Goal: Task Accomplishment & Management: Manage account settings

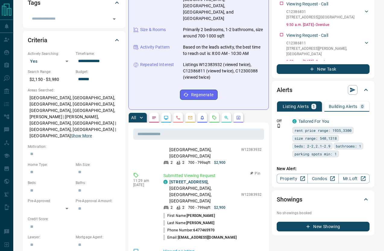
scroll to position [178, 0]
click at [190, 115] on icon "Emails" at bounding box center [190, 117] width 5 height 5
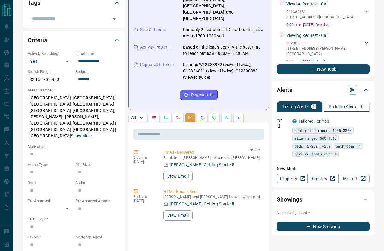
scroll to position [136, 0]
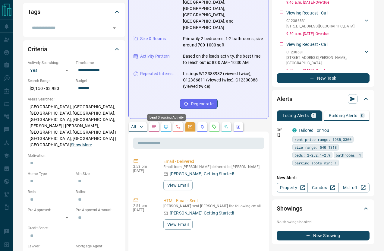
click at [165, 124] on icon "Lead Browsing Activity" at bounding box center [166, 126] width 5 height 5
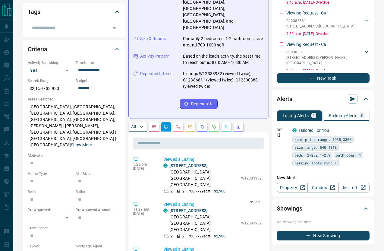
scroll to position [0, 0]
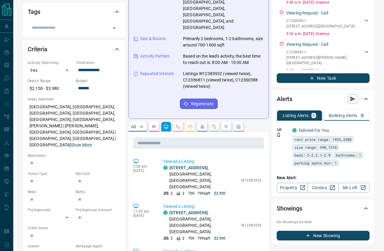
click at [152, 124] on icon "Notes" at bounding box center [154, 126] width 5 height 5
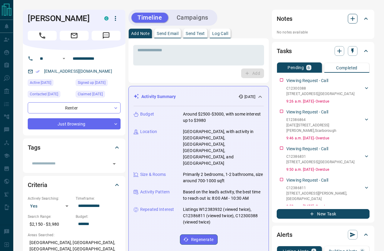
click at [353, 18] on icon "button" at bounding box center [352, 19] width 4 height 4
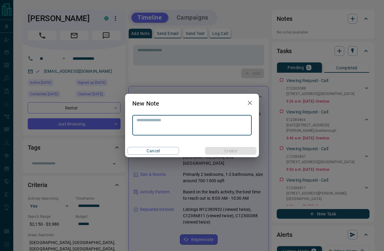
click at [148, 126] on textarea at bounding box center [191, 124] width 111 height 15
type textarea "**********"
click at [240, 151] on button "Create" at bounding box center [231, 151] width 52 height 8
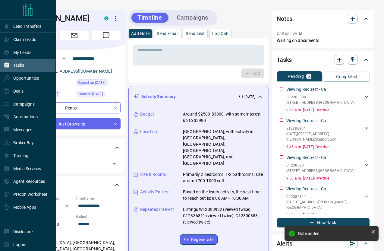
click at [18, 69] on div "Tasks" at bounding box center [14, 65] width 20 height 10
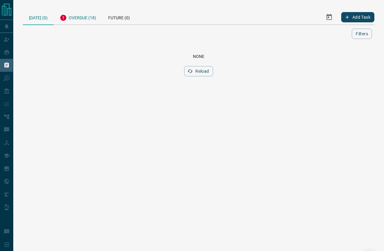
click at [82, 18] on div "Overdue (18)" at bounding box center [78, 17] width 49 height 15
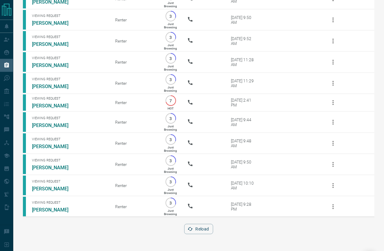
scroll to position [221, 0]
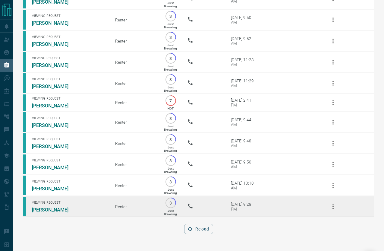
click at [52, 209] on link "[PERSON_NAME]" at bounding box center [54, 210] width 45 height 6
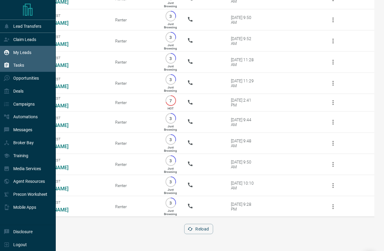
click at [20, 51] on p "My Leads" at bounding box center [22, 52] width 18 height 5
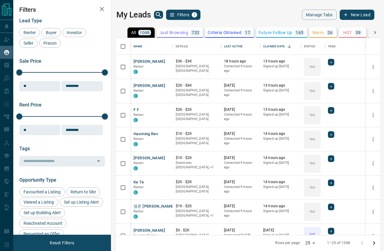
scroll to position [197, 265]
click at [159, 14] on icon "search button" at bounding box center [158, 14] width 7 height 7
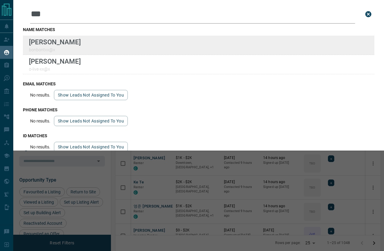
type input "***"
click at [0, 0] on div "Lead Transfers Claim Leads My Leads Tasks Opportunities Deals Campaigns Automat…" at bounding box center [192, 125] width 384 height 250
